Goal: Task Accomplishment & Management: Complete application form

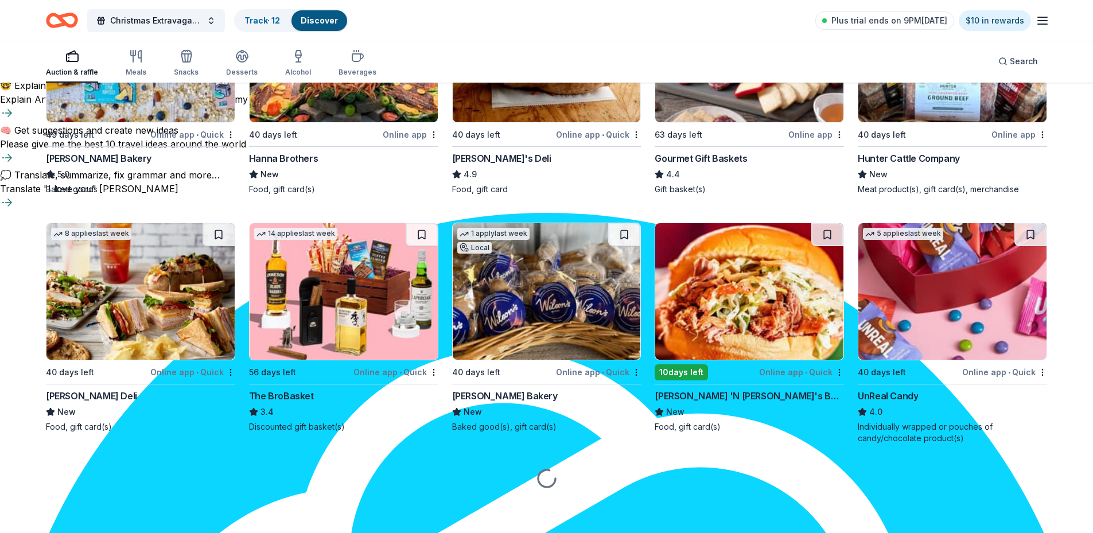
scroll to position [715, 0]
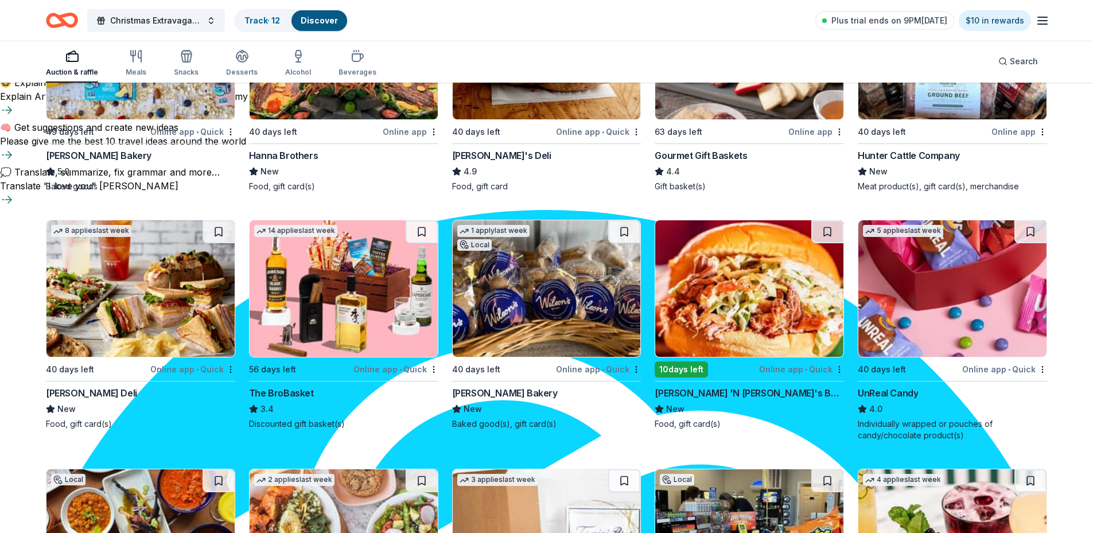
click at [727, 394] on div "Jim 'N Nick's BBQ Restaurant" at bounding box center [749, 393] width 189 height 14
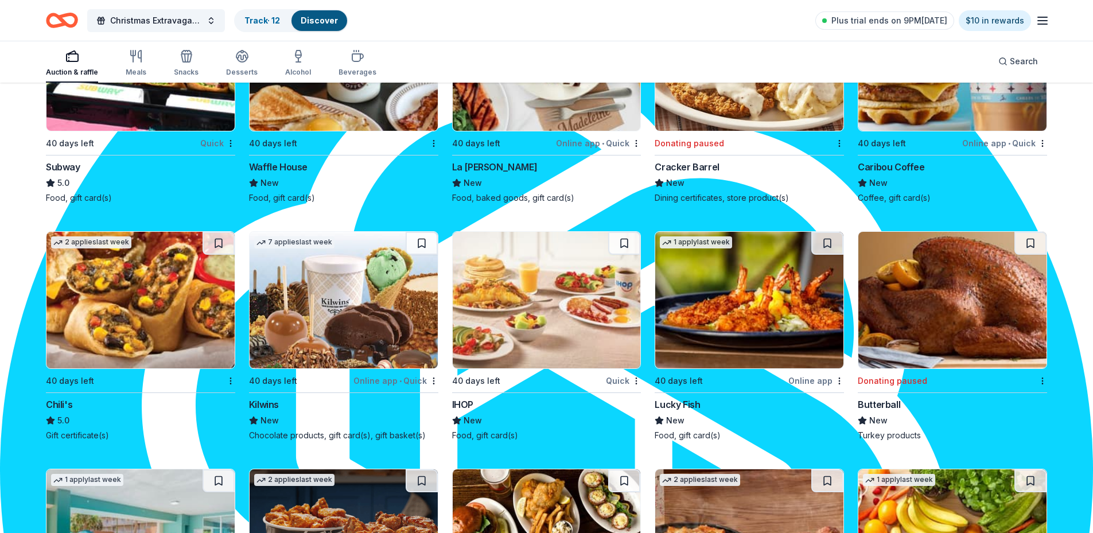
scroll to position [2221, 0]
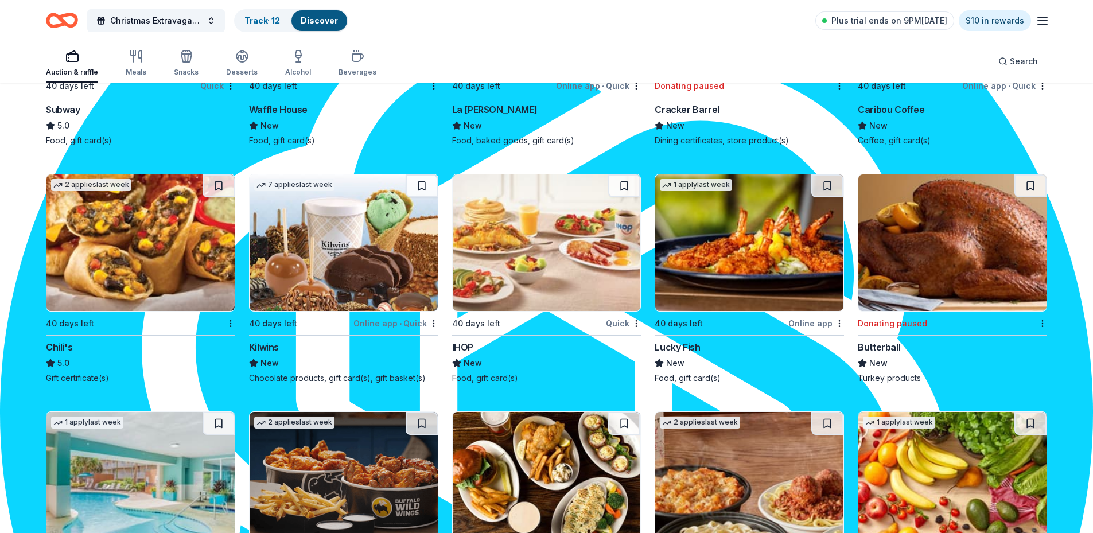
click at [171, 232] on img at bounding box center [140, 242] width 188 height 137
click at [581, 258] on img at bounding box center [547, 242] width 188 height 137
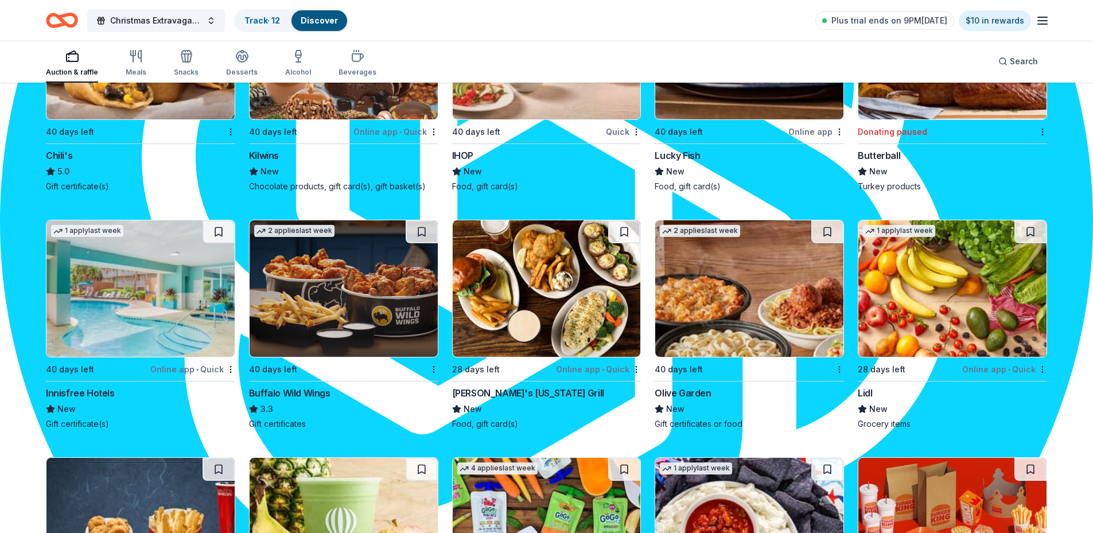
scroll to position [2450, 0]
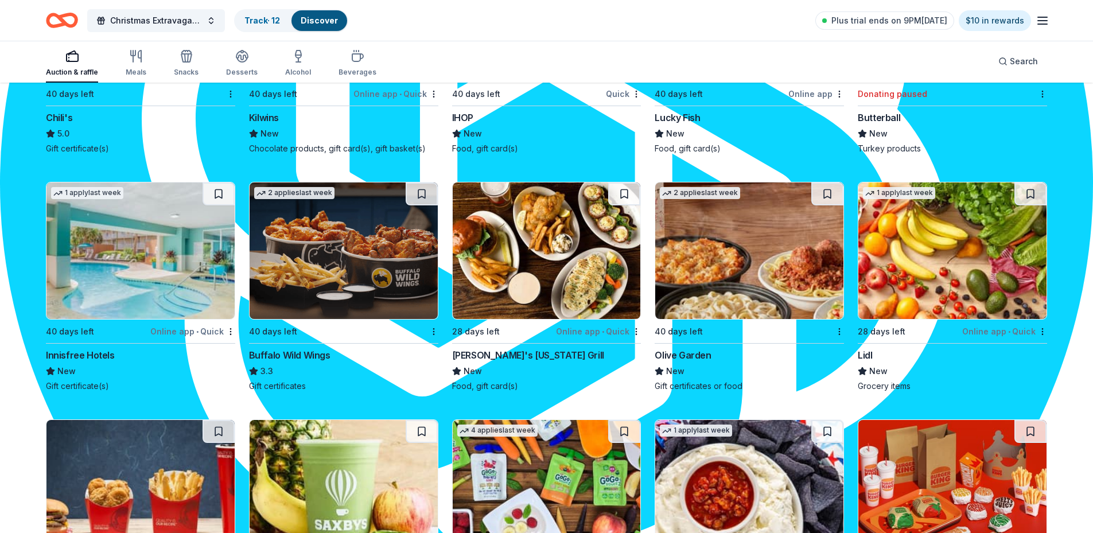
click at [341, 265] on img at bounding box center [344, 250] width 188 height 137
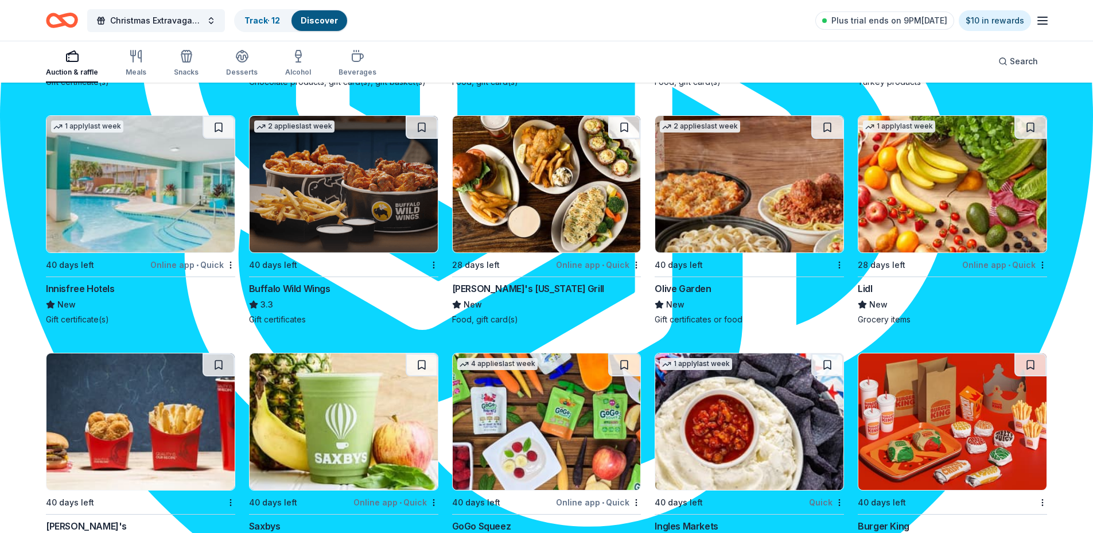
scroll to position [2638, 0]
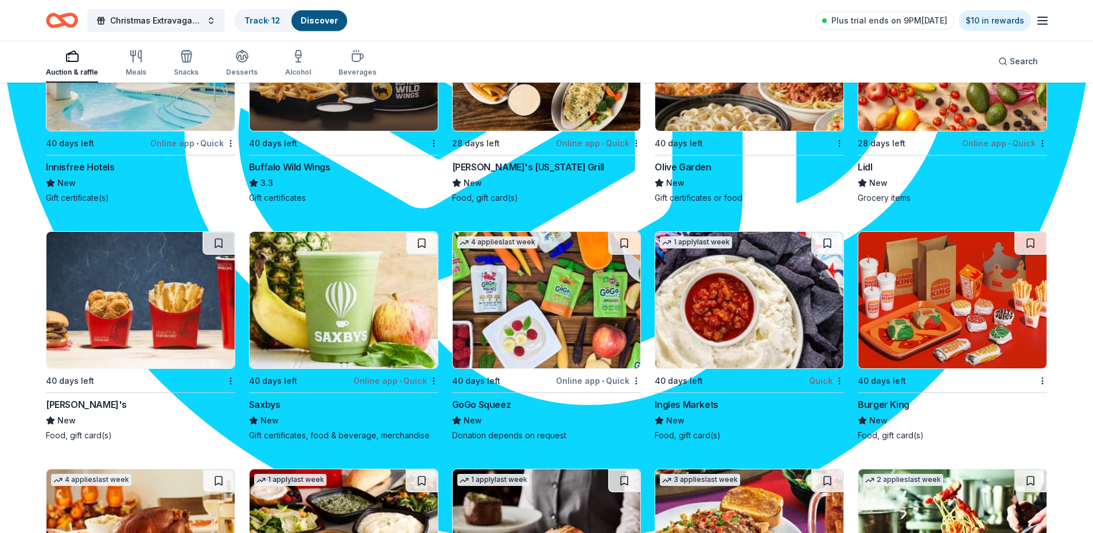
click at [168, 285] on img at bounding box center [140, 300] width 188 height 137
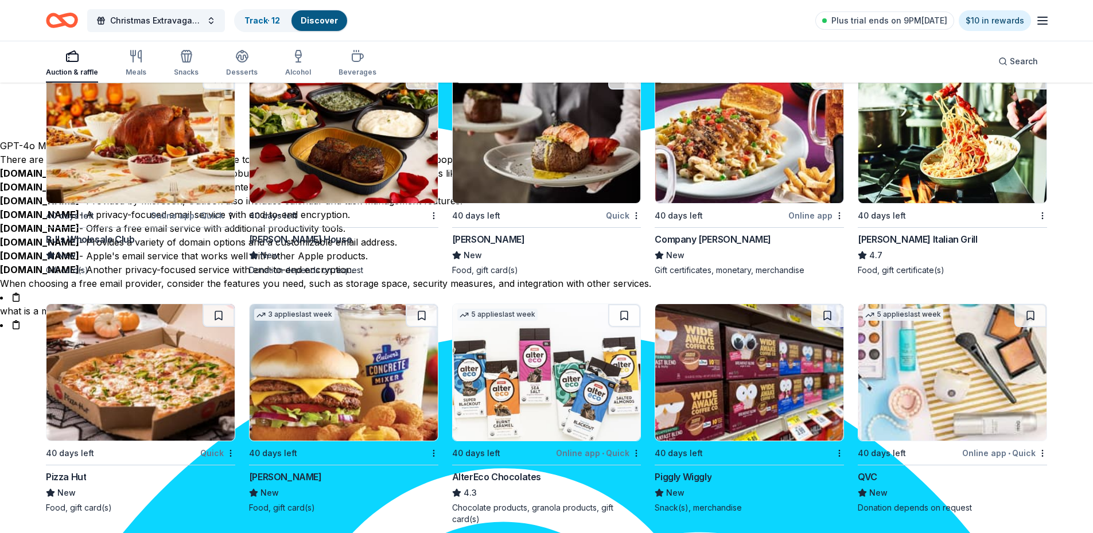
scroll to position [3125, 0]
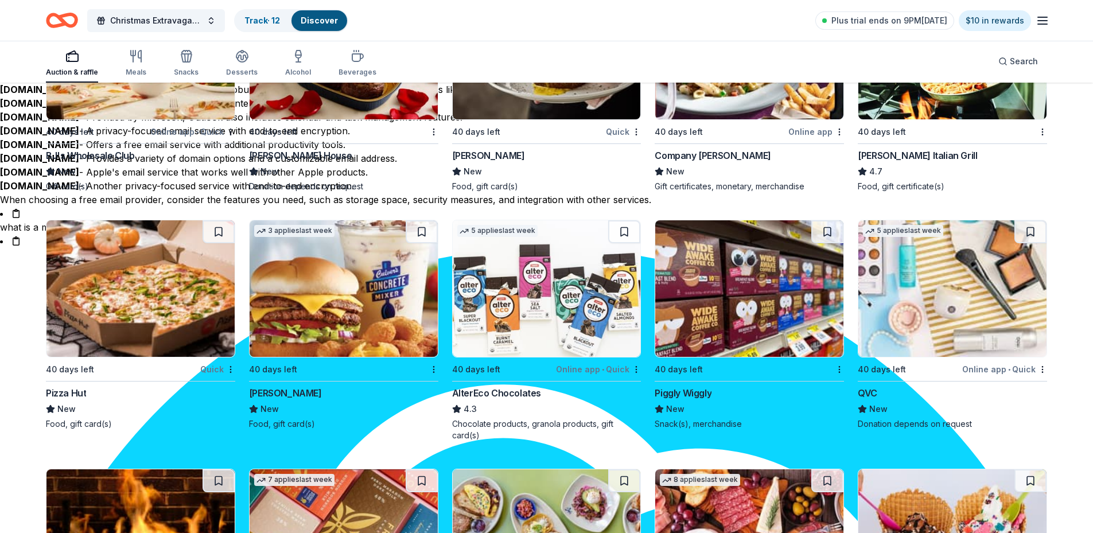
click at [988, 361] on div "5 applies last week 40 days left Online app • Quick QVC New Donation depends on…" at bounding box center [952, 325] width 189 height 210
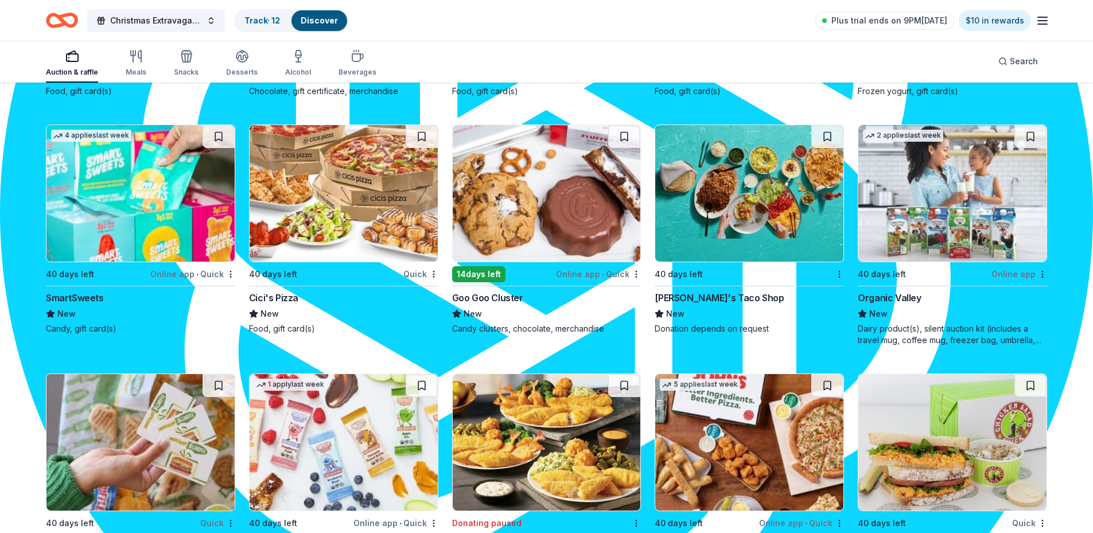
scroll to position [3928, 0]
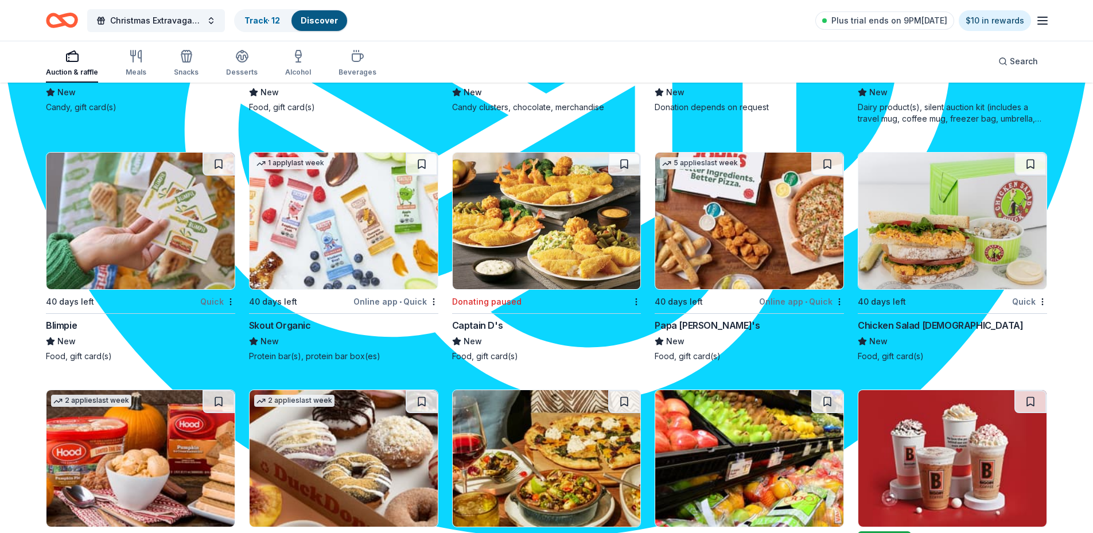
click at [893, 325] on div "Chicken Salad Chick" at bounding box center [940, 325] width 165 height 14
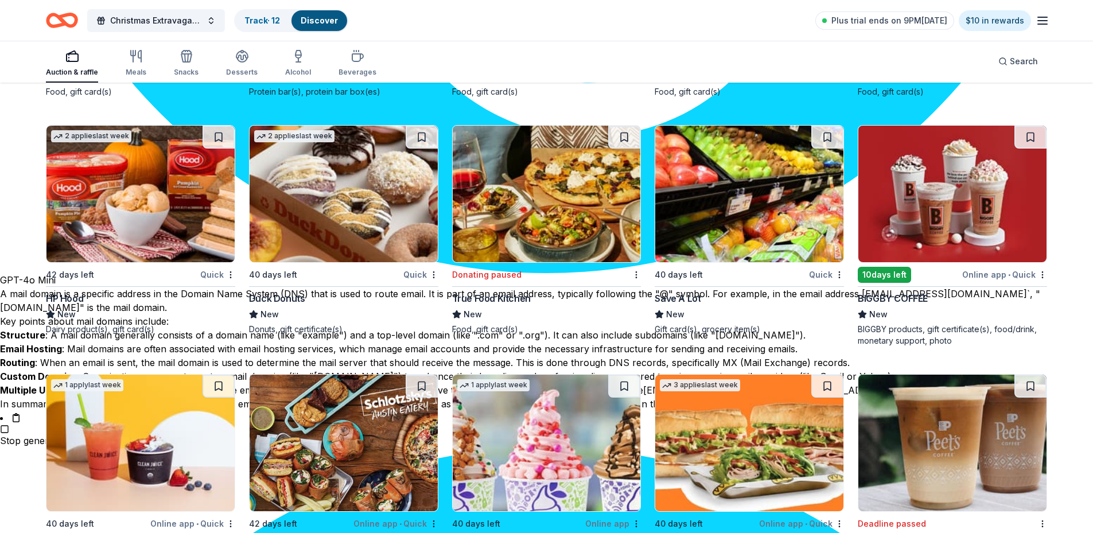
scroll to position [4215, 0]
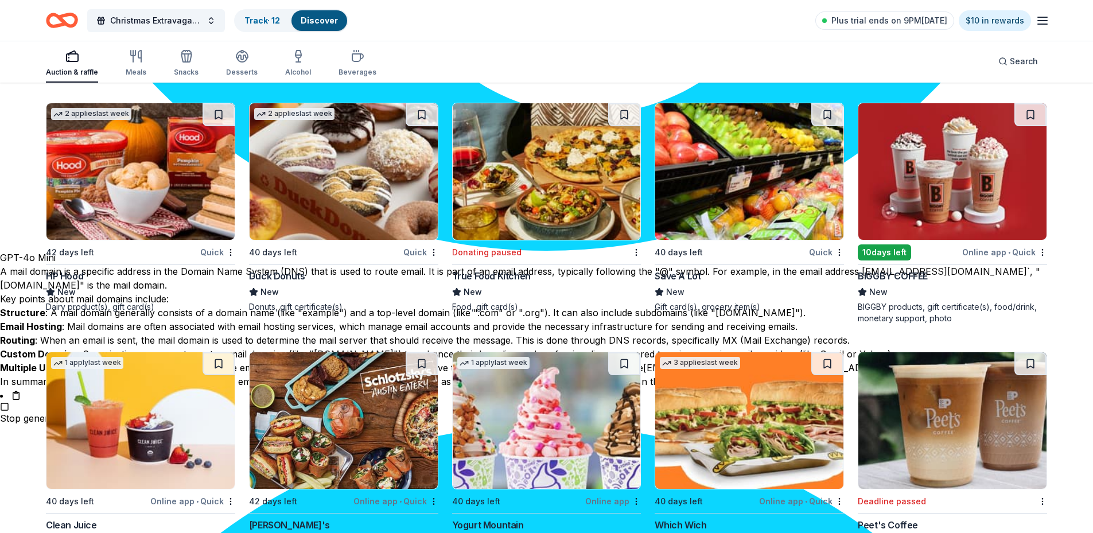
click at [683, 274] on div "Save A Lot" at bounding box center [678, 276] width 46 height 14
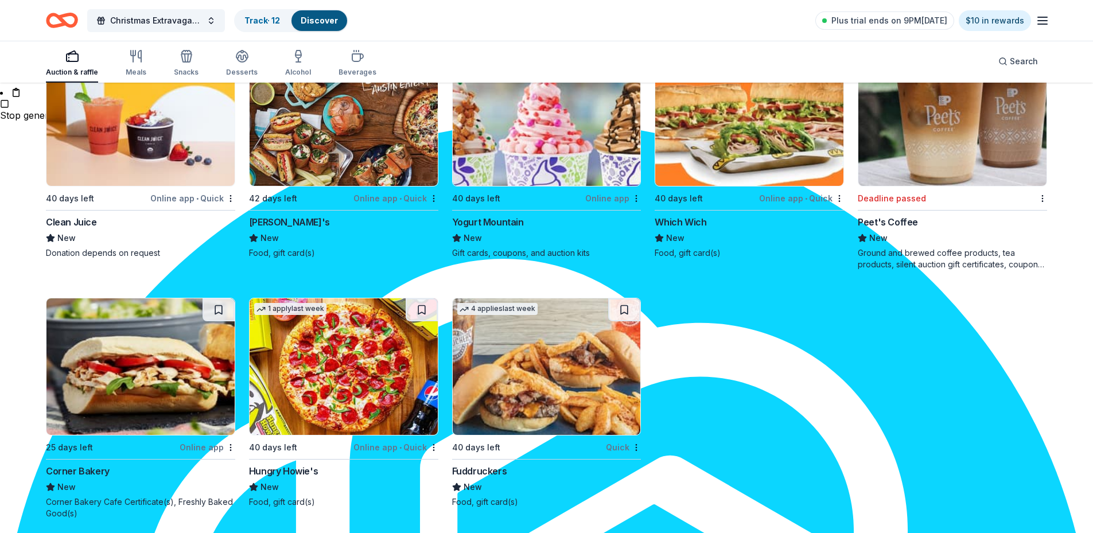
scroll to position [4527, 0]
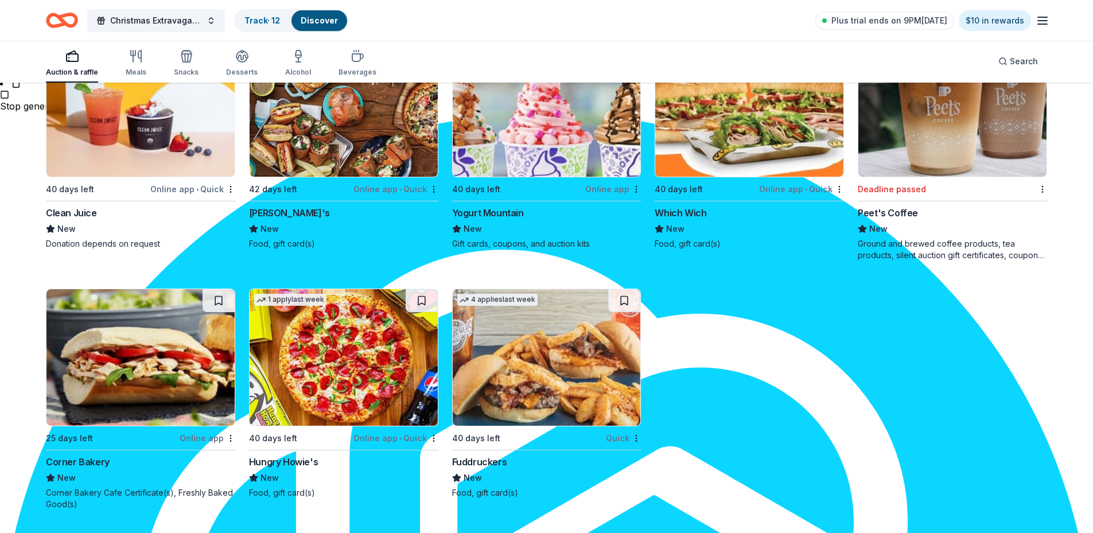
click at [589, 352] on img at bounding box center [547, 357] width 188 height 137
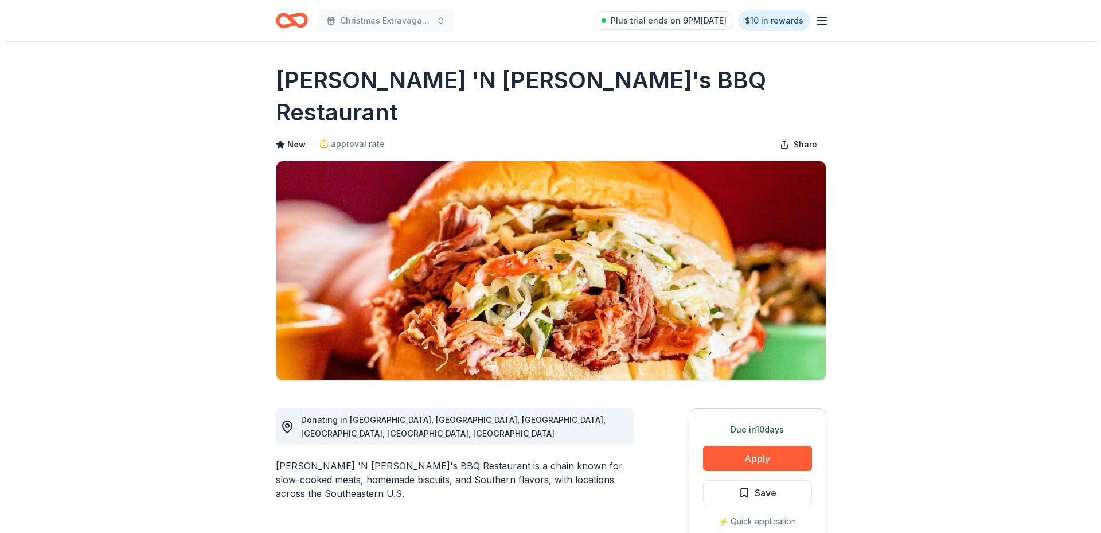
scroll to position [855, 0]
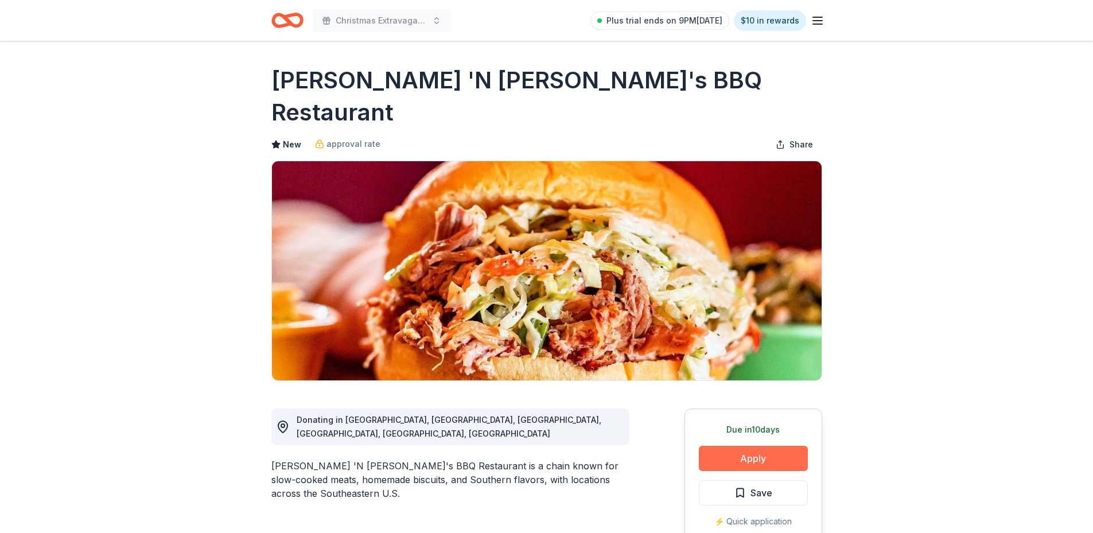
drag, startPoint x: 774, startPoint y: 420, endPoint x: 780, endPoint y: 427, distance: 8.5
click at [780, 446] on button "Apply" at bounding box center [753, 458] width 109 height 25
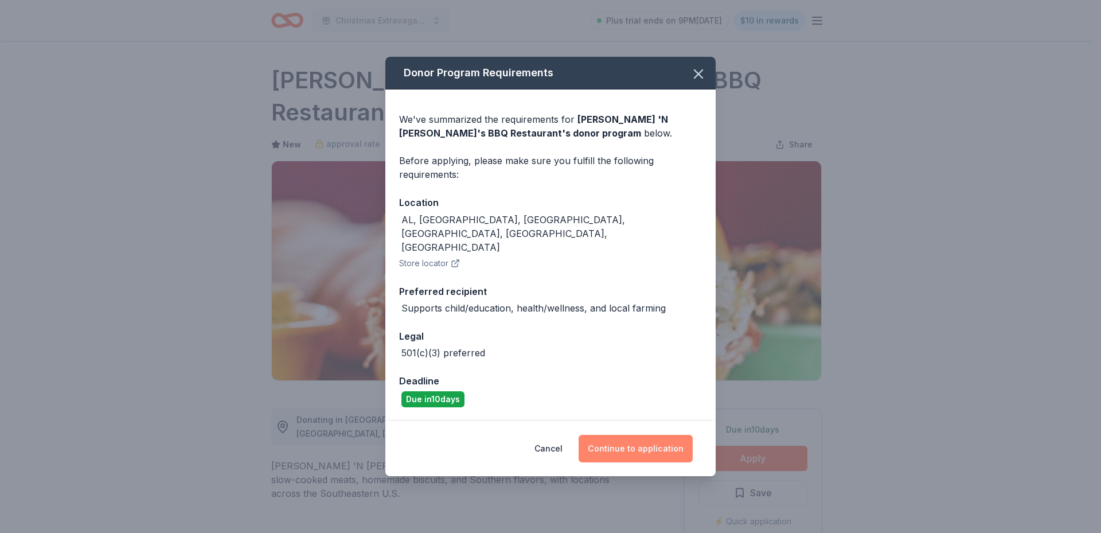
click at [652, 435] on button "Continue to application" at bounding box center [636, 449] width 114 height 28
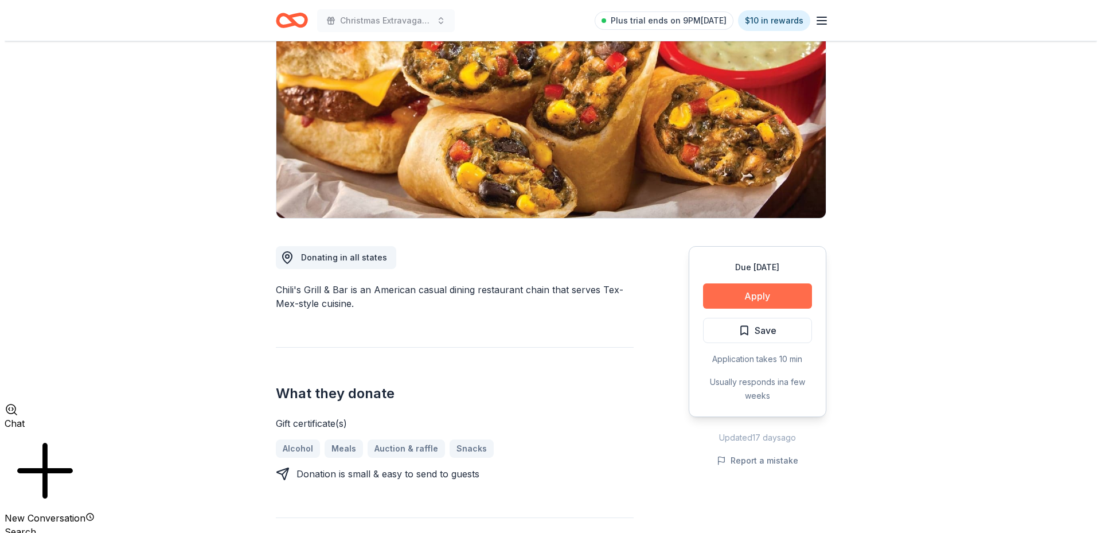
scroll to position [344, 0]
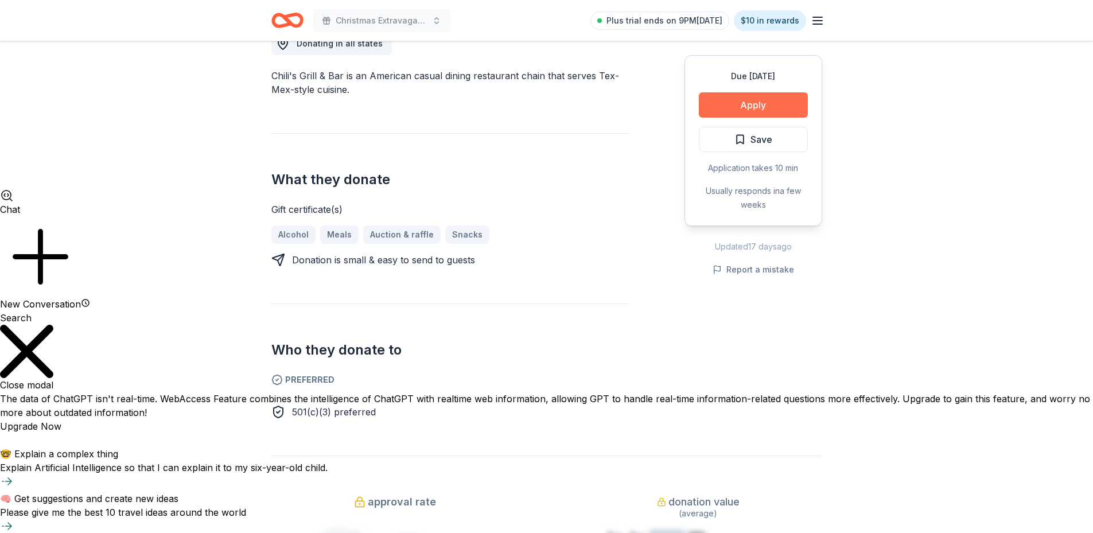
click at [752, 106] on button "Apply" at bounding box center [753, 104] width 109 height 25
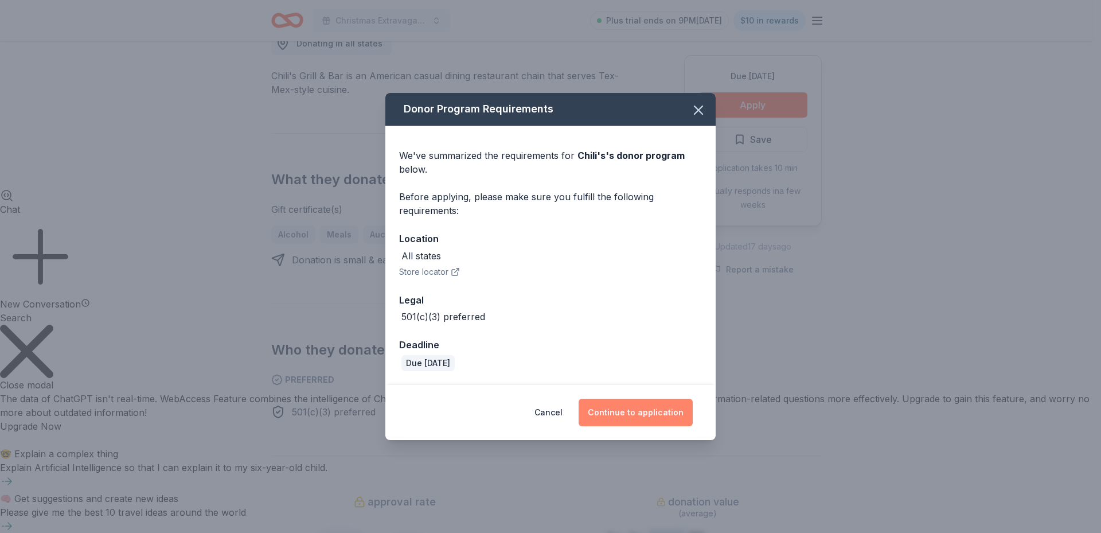
click at [651, 411] on button "Continue to application" at bounding box center [636, 413] width 114 height 28
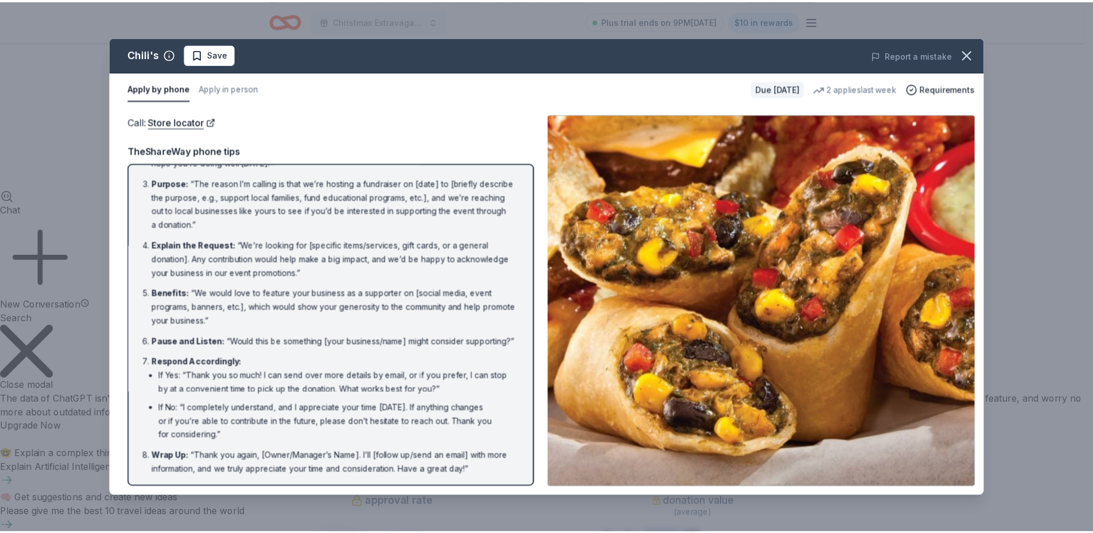
scroll to position [80, 0]
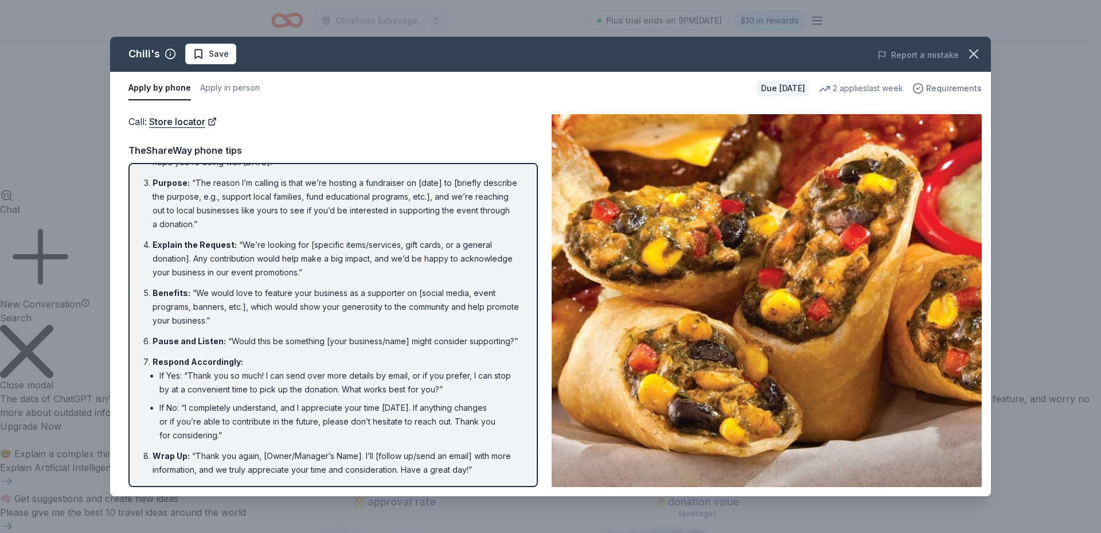
click at [967, 91] on span "Requirements" at bounding box center [954, 88] width 56 height 14
click at [973, 45] on button "button" at bounding box center [973, 53] width 25 height 25
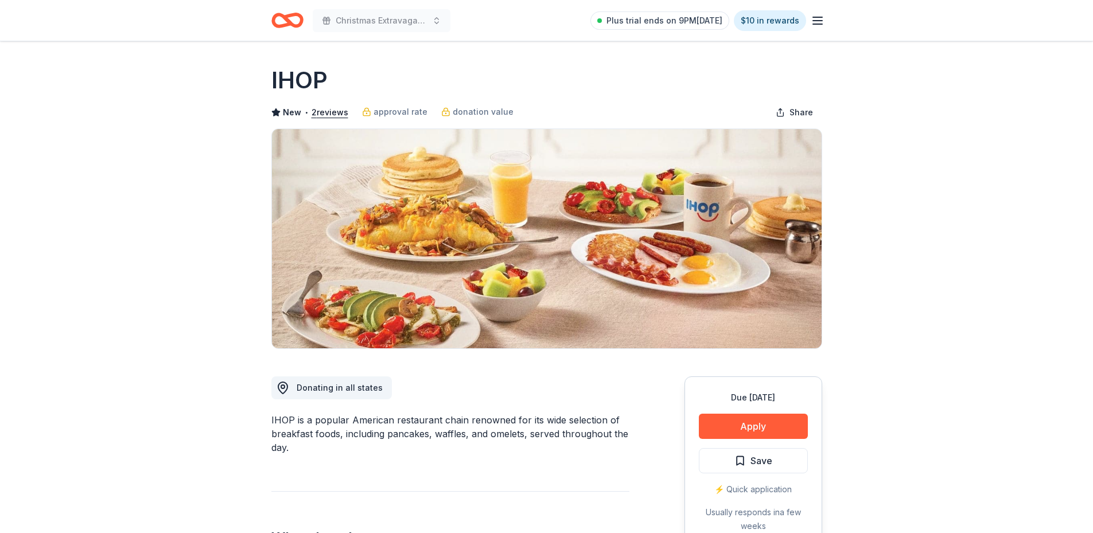
scroll to position [855, 0]
click at [761, 428] on button "Apply" at bounding box center [753, 426] width 109 height 25
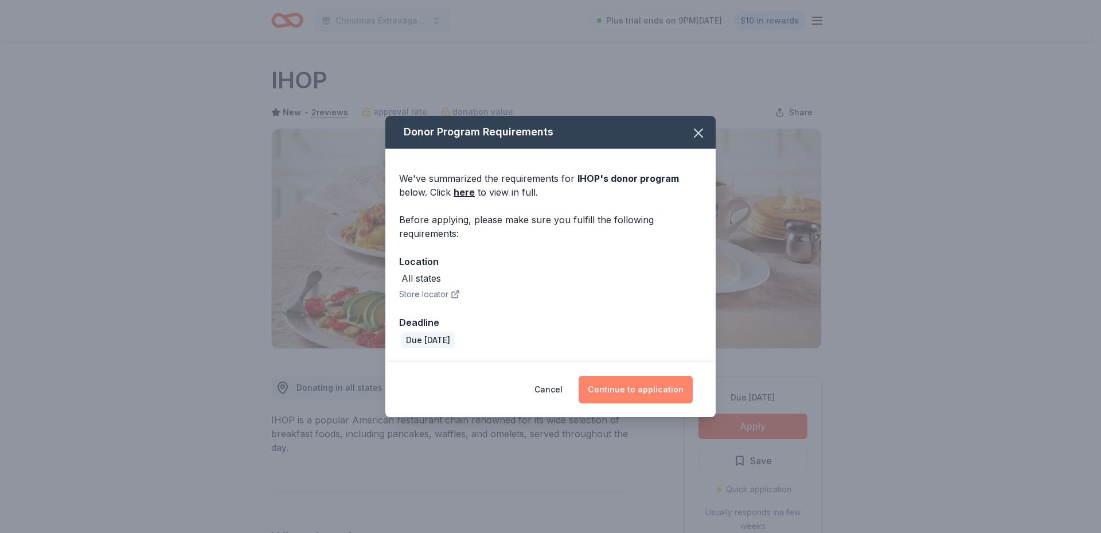
click at [609, 390] on button "Continue to application" at bounding box center [636, 390] width 114 height 28
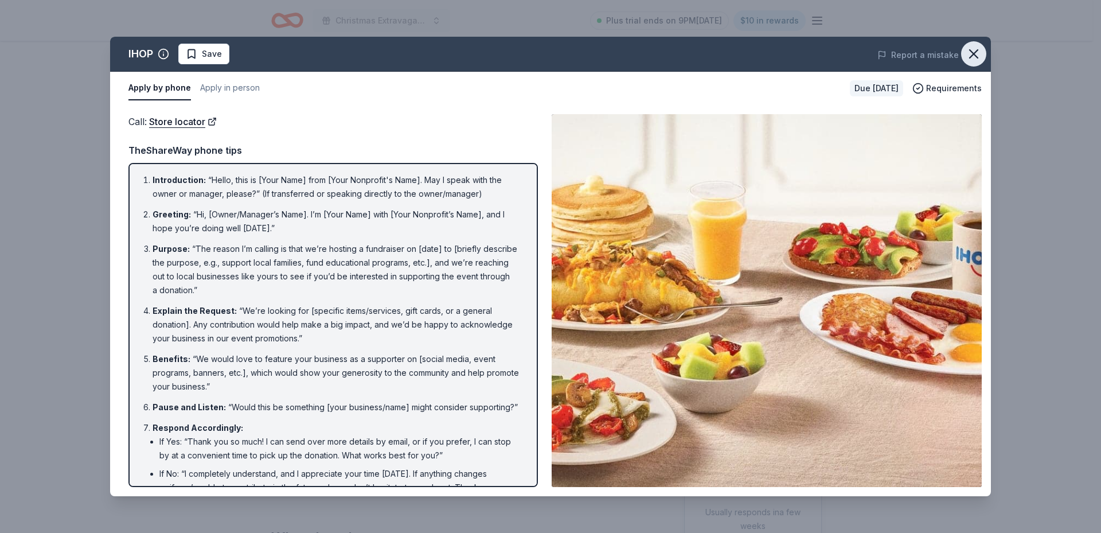
click at [971, 44] on button "button" at bounding box center [973, 53] width 25 height 25
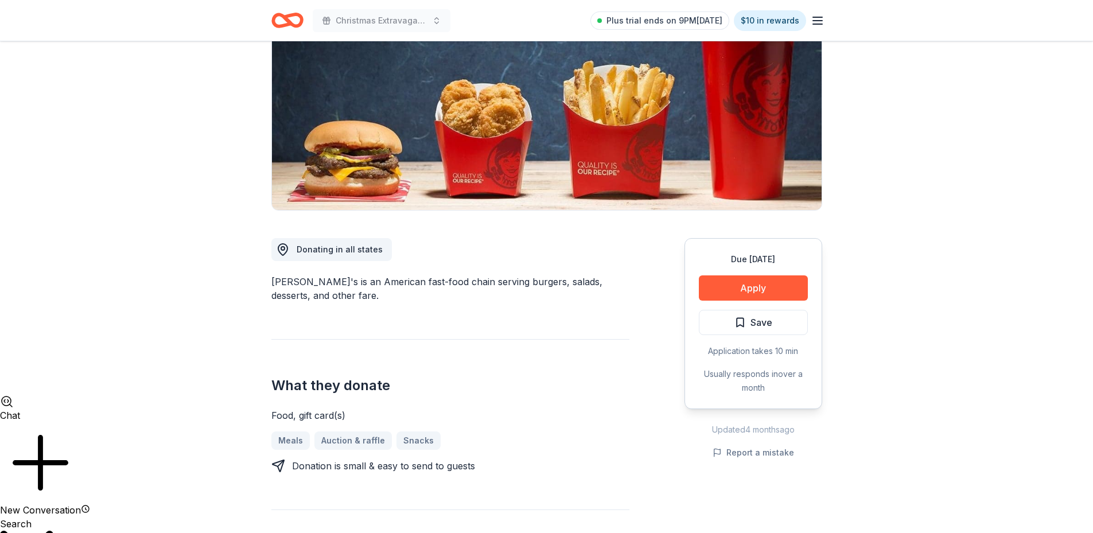
scroll to position [229, 0]
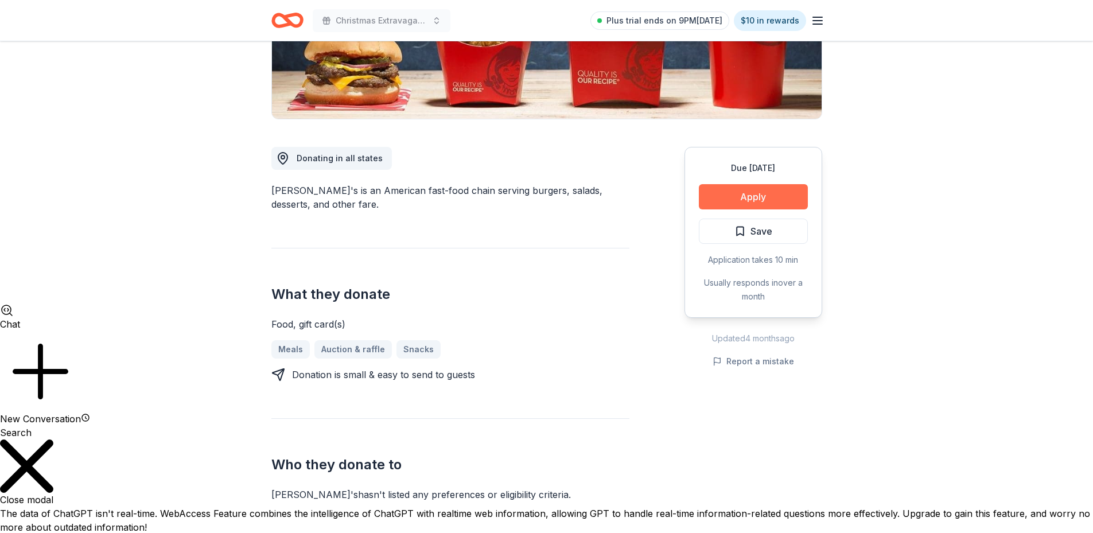
click at [746, 196] on button "Apply" at bounding box center [753, 196] width 109 height 25
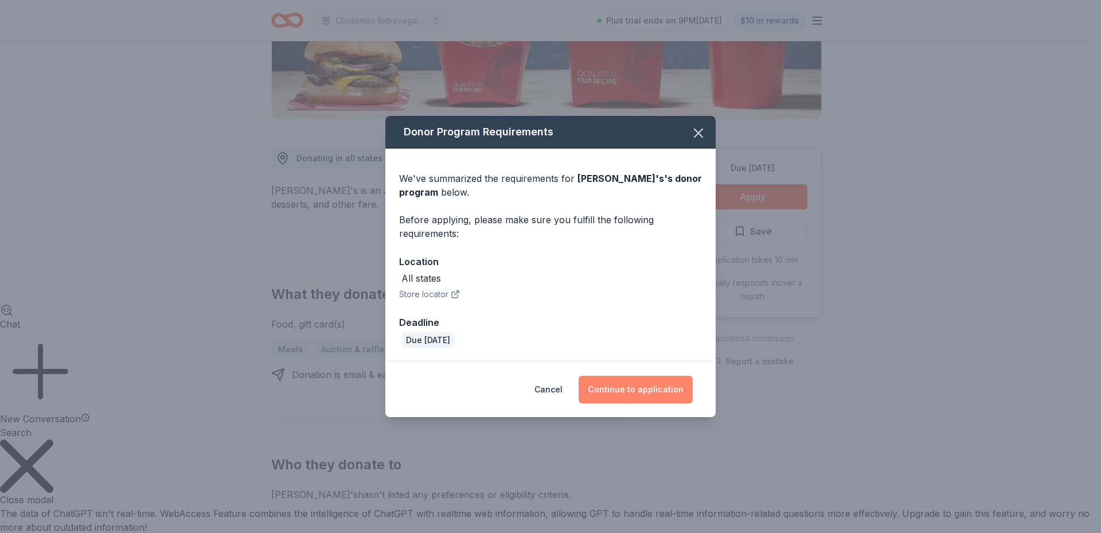
click at [637, 389] on button "Continue to application" at bounding box center [636, 390] width 114 height 28
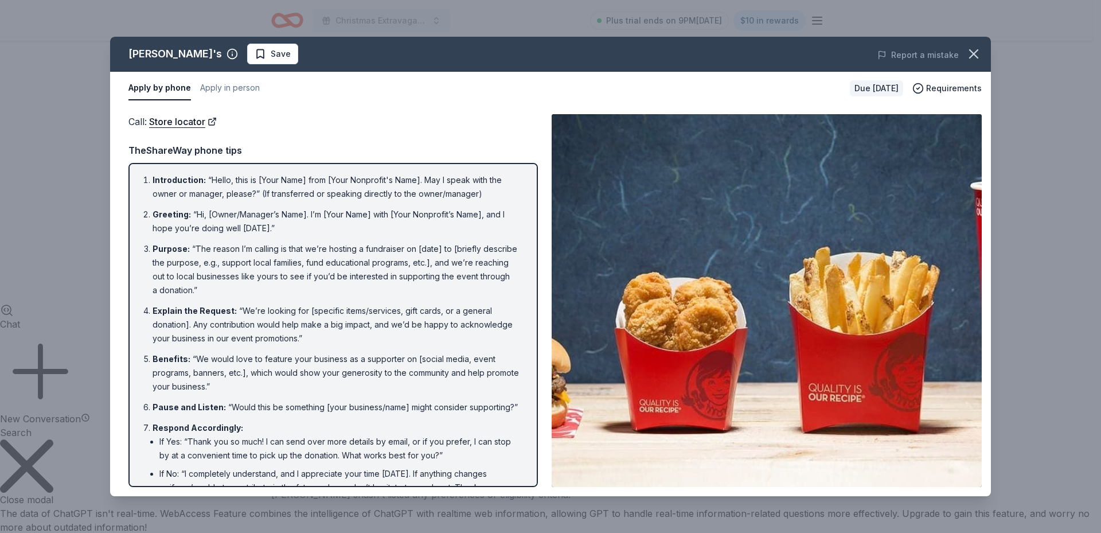
drag, startPoint x: 971, startPoint y: 53, endPoint x: 891, endPoint y: 1, distance: 95.0
click at [968, 48] on icon "button" at bounding box center [974, 54] width 16 height 16
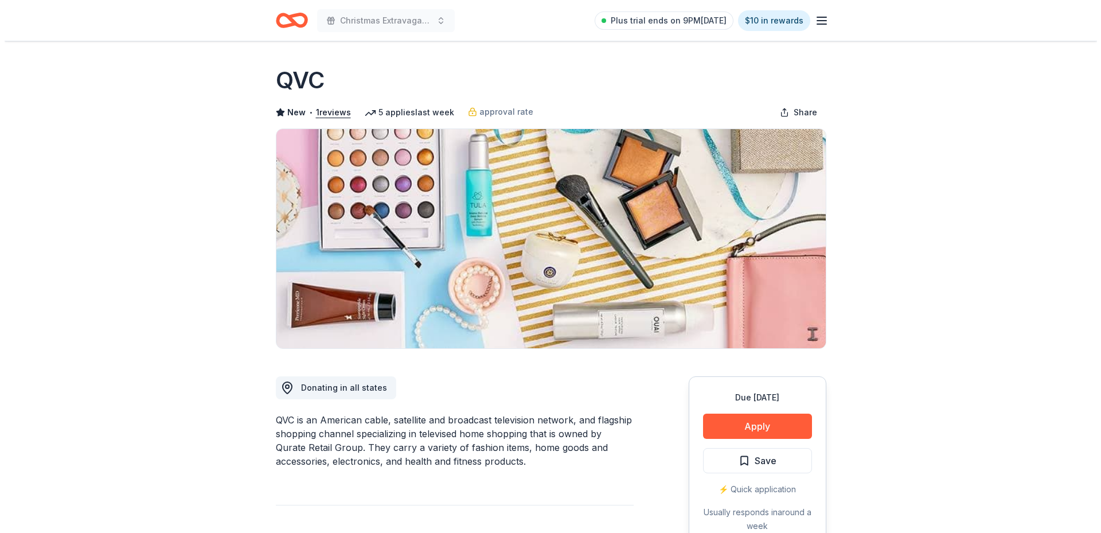
scroll to position [855, 0]
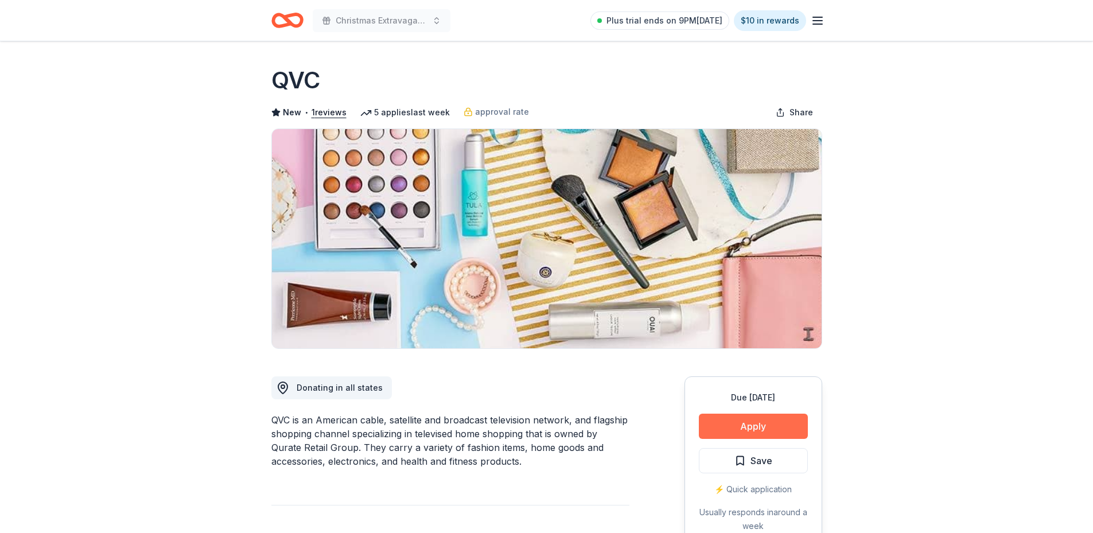
click at [772, 429] on button "Apply" at bounding box center [753, 426] width 109 height 25
click at [758, 425] on button "Apply" at bounding box center [753, 426] width 109 height 25
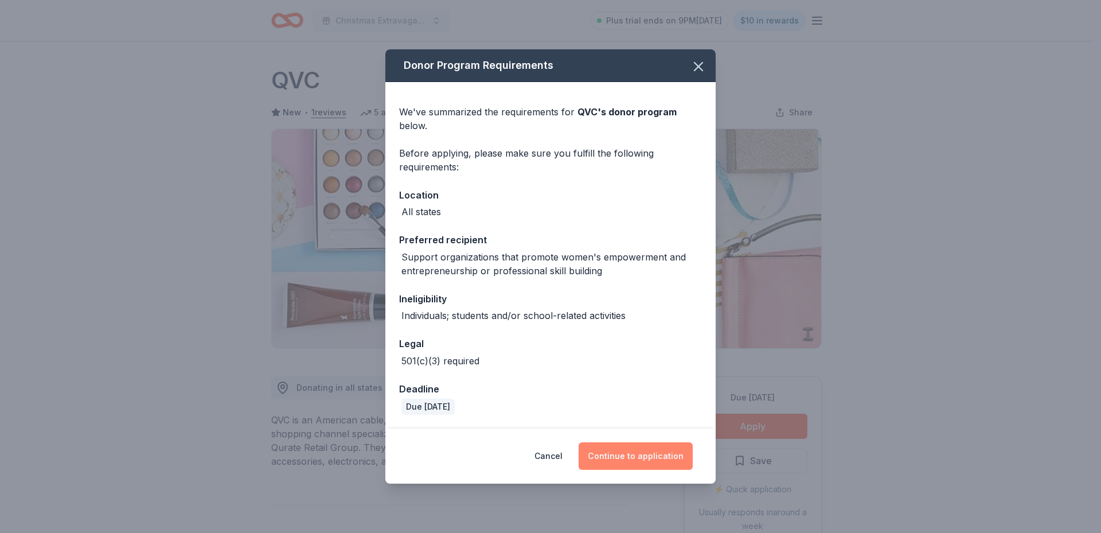
click at [656, 446] on button "Continue to application" at bounding box center [636, 456] width 114 height 28
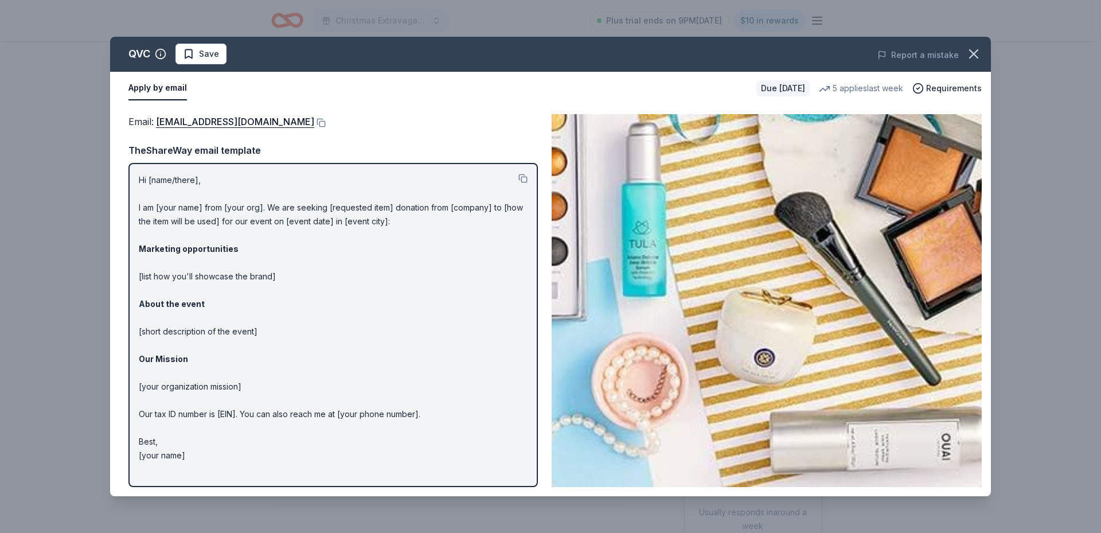
drag, startPoint x: 141, startPoint y: 171, endPoint x: 142, endPoint y: 446, distance: 275.4
click at [142, 446] on div "Hi [name/there], I am [your name] from [your org]. We are seeking [requested it…" at bounding box center [333, 325] width 410 height 324
drag, startPoint x: 203, startPoint y: 461, endPoint x: 134, endPoint y: 322, distance: 155.0
click at [134, 325] on div "Hi [name/there], I am [your name] from [your org]. We are seeking [requested it…" at bounding box center [333, 325] width 410 height 324
click at [364, 275] on p "Hi [name/there], I am [your name] from [your org]. We are seeking [requested it…" at bounding box center [333, 317] width 389 height 289
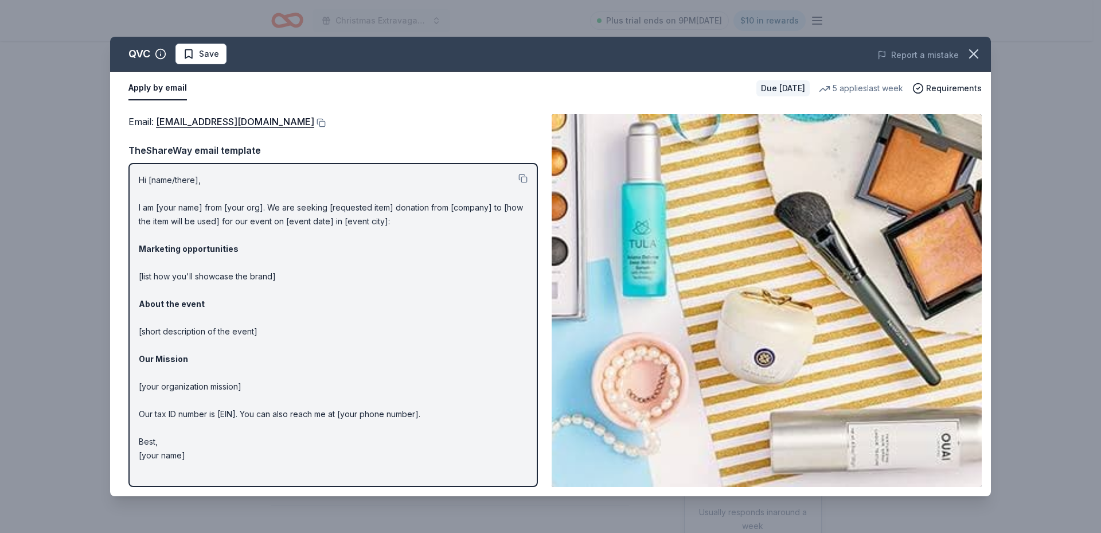
click at [141, 178] on p "Hi [name/there], I am [your name] from [your org]. We are seeking [requested it…" at bounding box center [333, 317] width 389 height 289
drag, startPoint x: 136, startPoint y: 200, endPoint x: 289, endPoint y: 453, distance: 295.4
click at [289, 453] on div "Hi [name/there], I am [your name] from [your org]. We are seeking [requested it…" at bounding box center [333, 325] width 410 height 324
drag, startPoint x: 322, startPoint y: 381, endPoint x: 239, endPoint y: 240, distance: 164.3
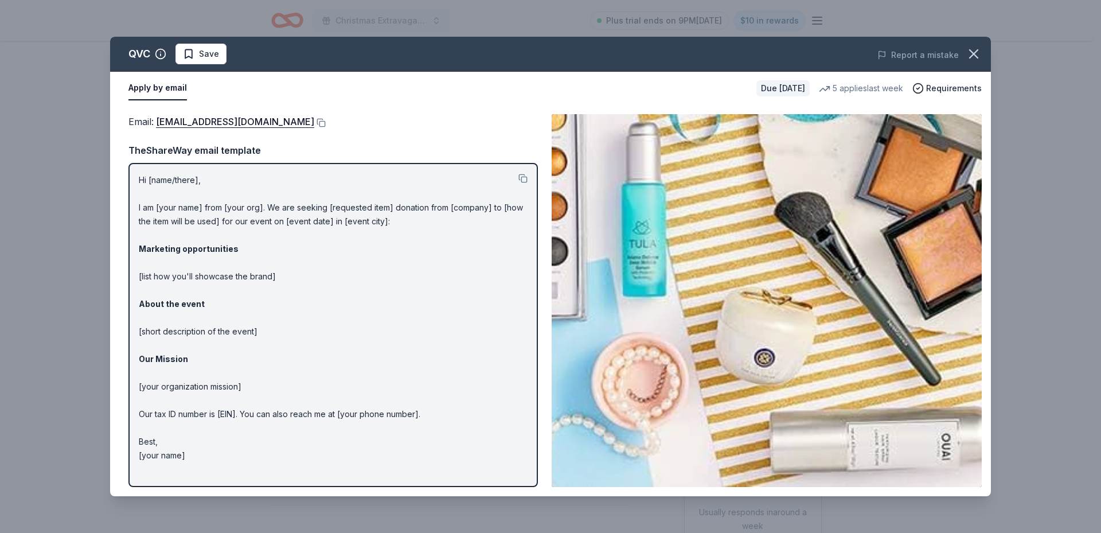
click at [239, 241] on p "Hi [name/there], I am [your name] from [your org]. We are seeking [requested it…" at bounding box center [333, 317] width 389 height 289
drag, startPoint x: 221, startPoint y: 196, endPoint x: 187, endPoint y: 192, distance: 34.7
click at [187, 192] on p "Hi [name/there], I am [your name] from [your org]. We are seeking [requested it…" at bounding box center [333, 317] width 389 height 289
click at [525, 179] on button at bounding box center [523, 178] width 9 height 9
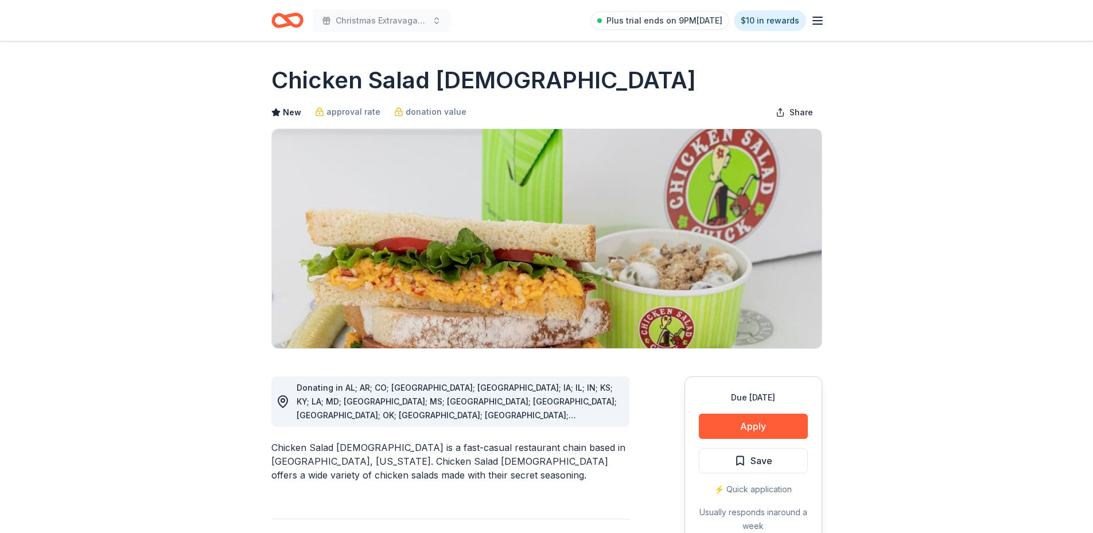
scroll to position [855, 0]
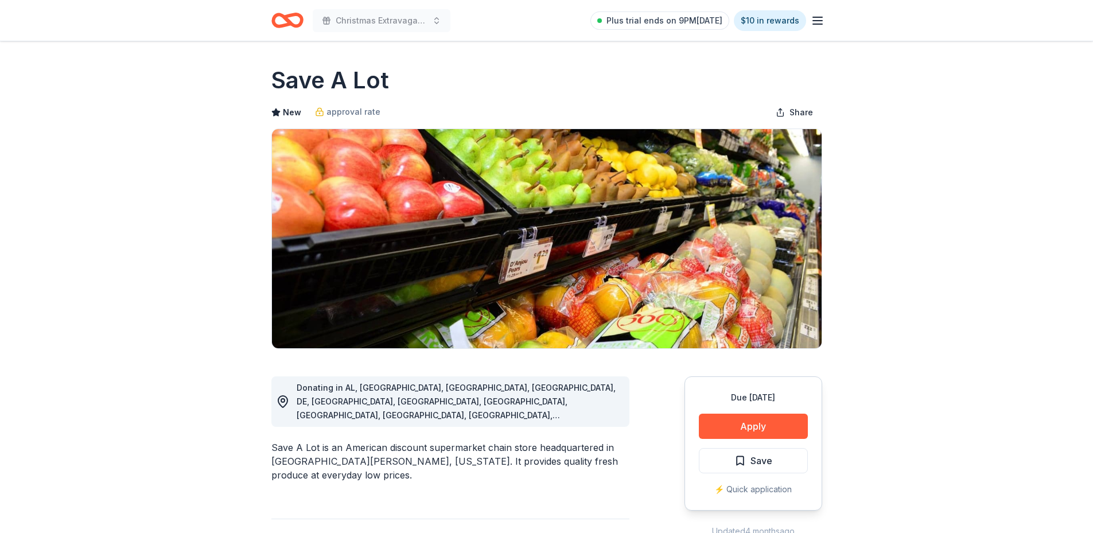
scroll to position [855, 0]
click at [738, 415] on button "Apply" at bounding box center [753, 426] width 109 height 25
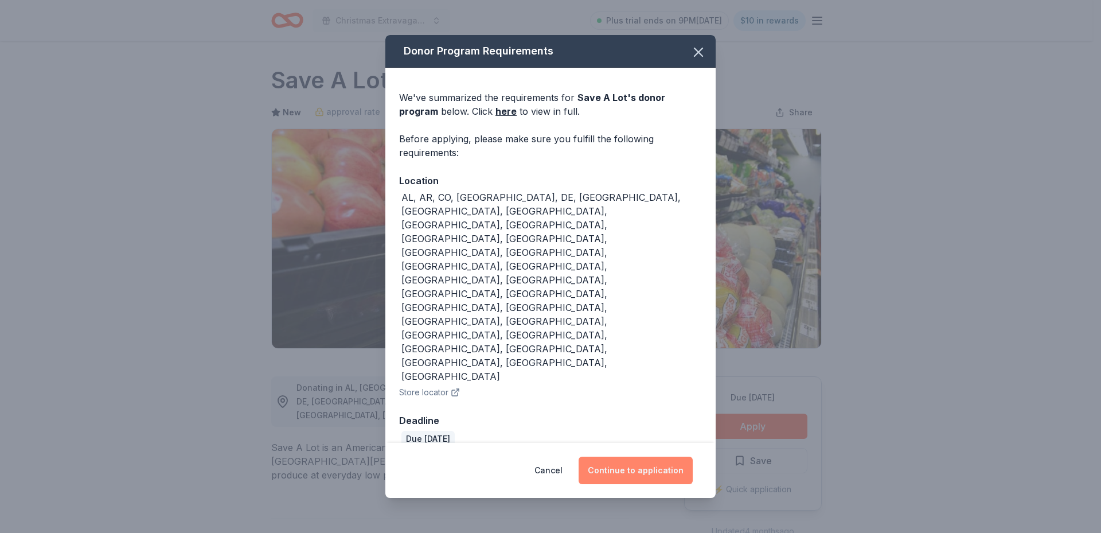
click at [630, 457] on button "Continue to application" at bounding box center [636, 471] width 114 height 28
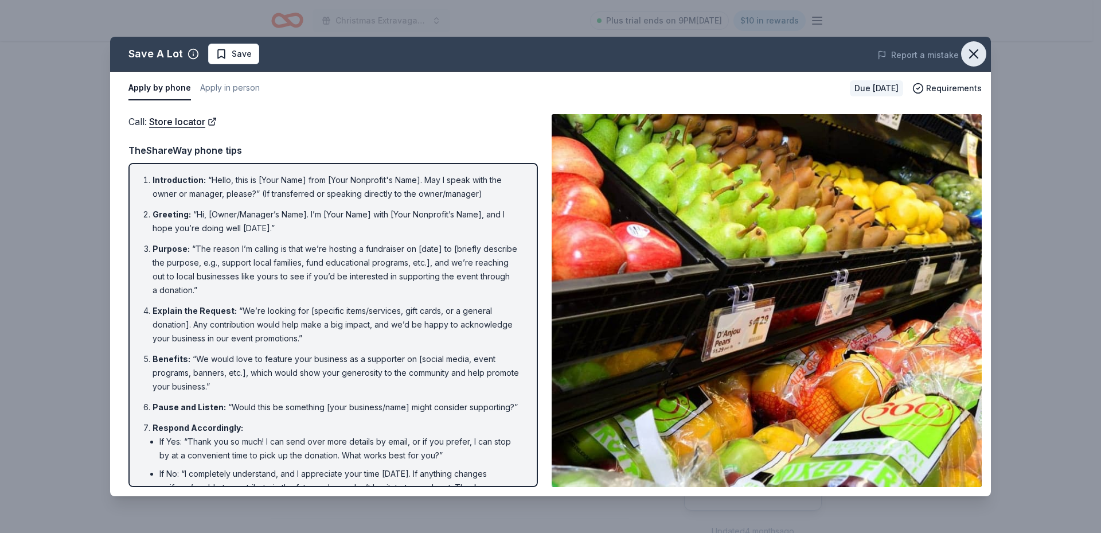
click at [977, 46] on icon "button" at bounding box center [974, 54] width 16 height 16
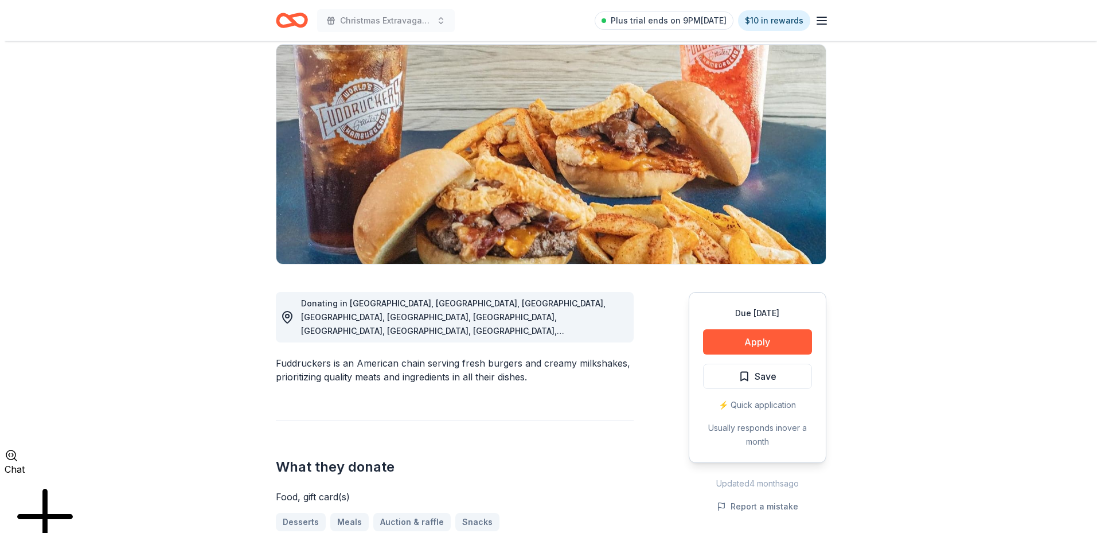
scroll to position [115, 0]
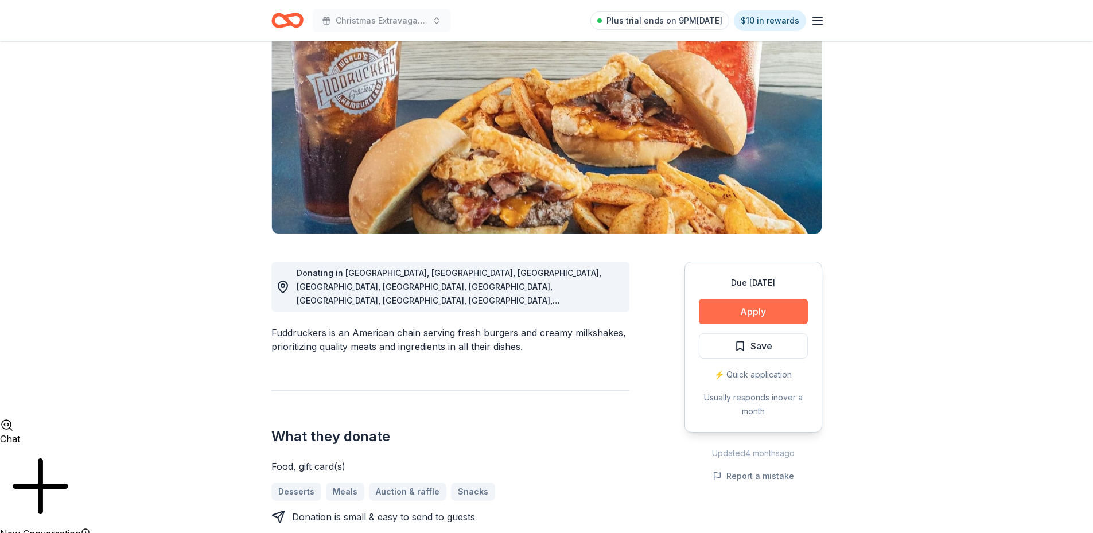
click at [745, 313] on button "Apply" at bounding box center [753, 311] width 109 height 25
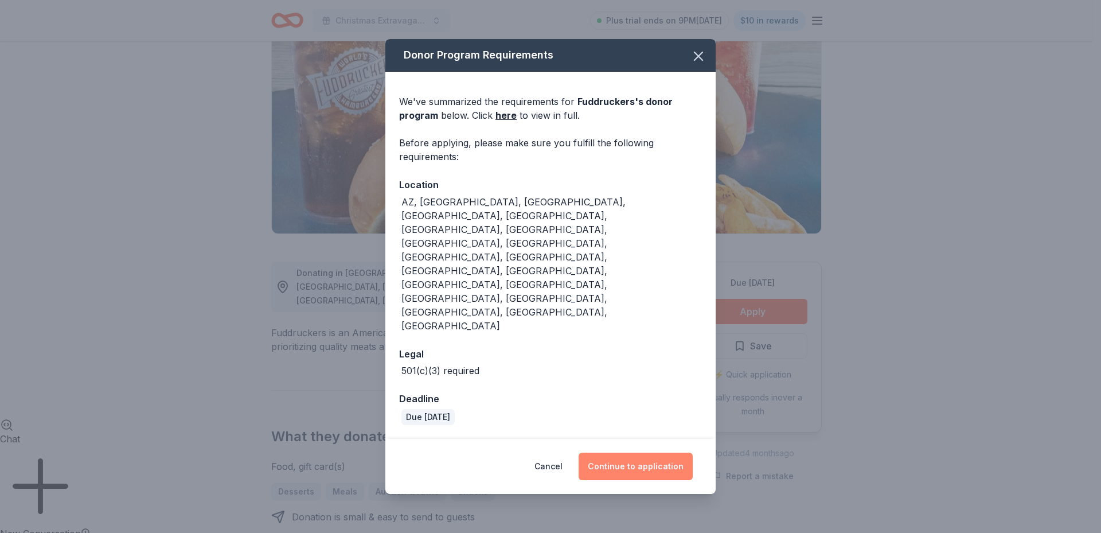
click at [639, 453] on button "Continue to application" at bounding box center [636, 467] width 114 height 28
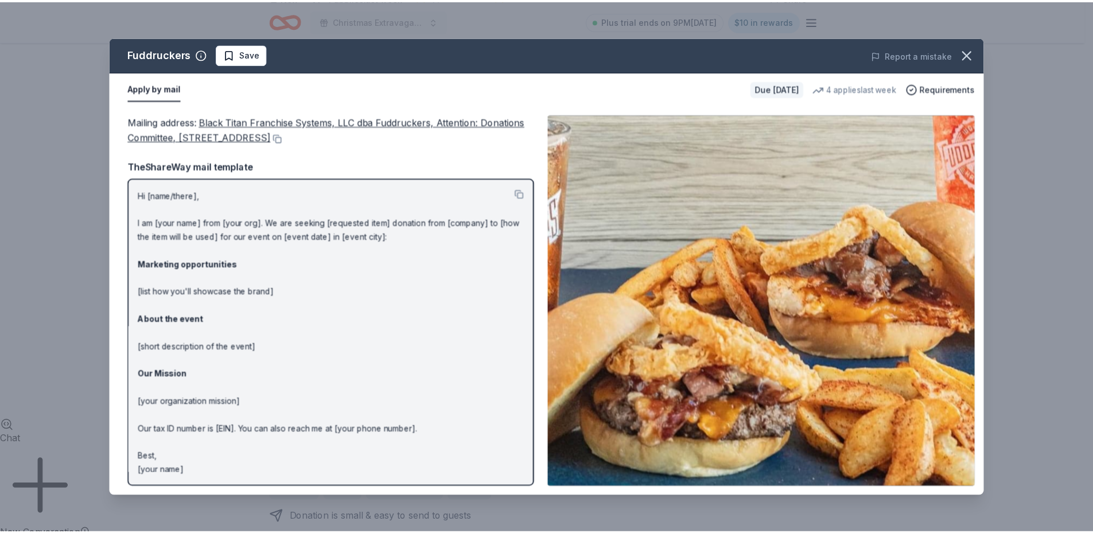
scroll to position [1, 0]
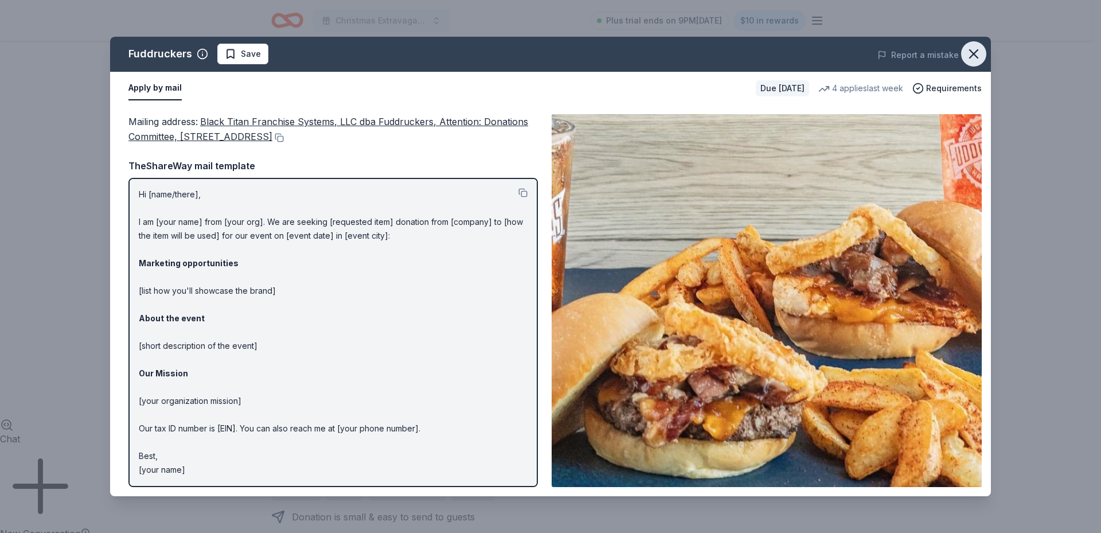
click at [973, 50] on icon "button" at bounding box center [974, 54] width 16 height 16
